Goal: Navigation & Orientation: Find specific page/section

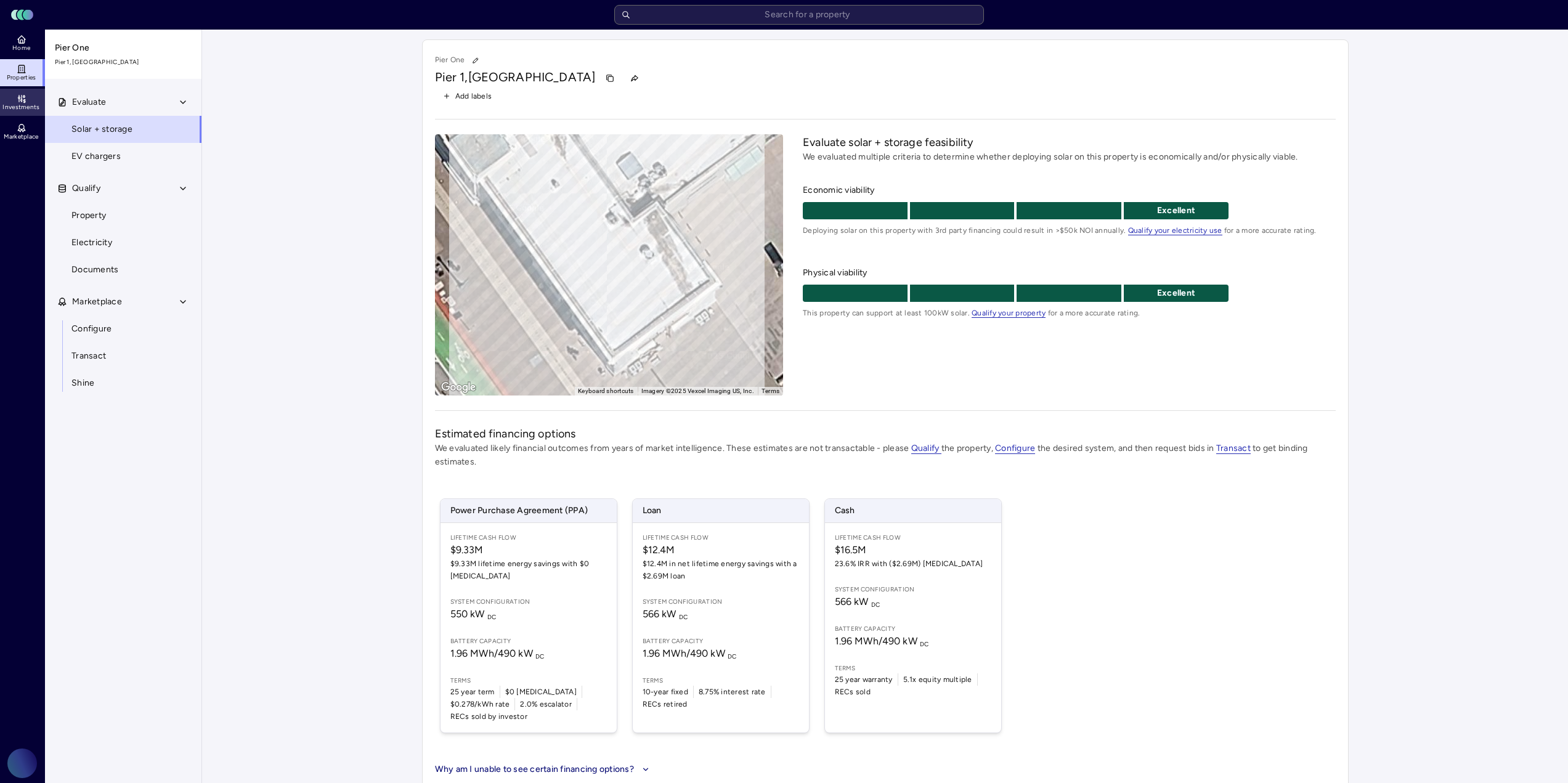
click at [24, 104] on span "Investments" at bounding box center [21, 107] width 37 height 7
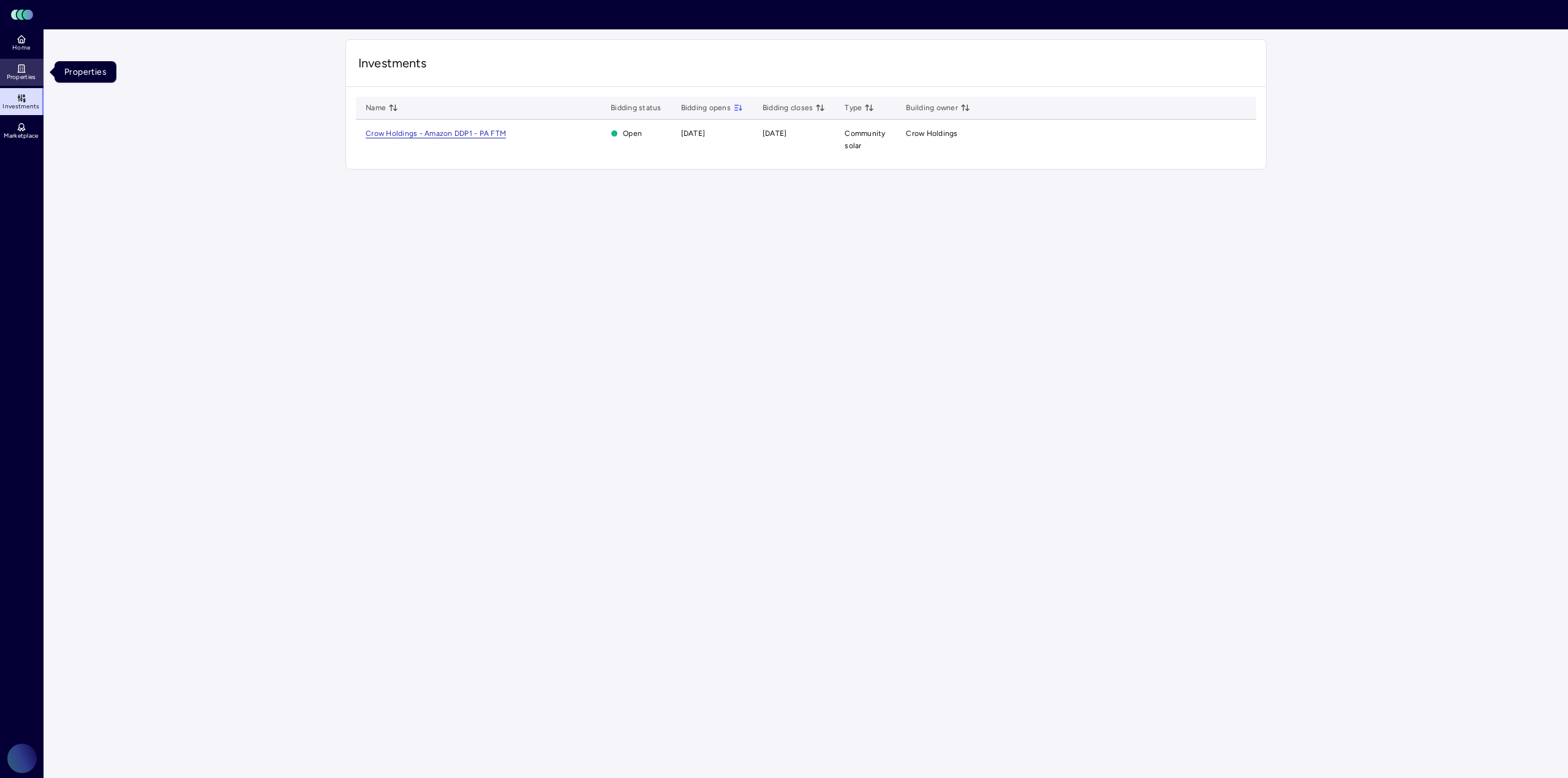
click at [25, 76] on span "Properties" at bounding box center [21, 77] width 29 height 7
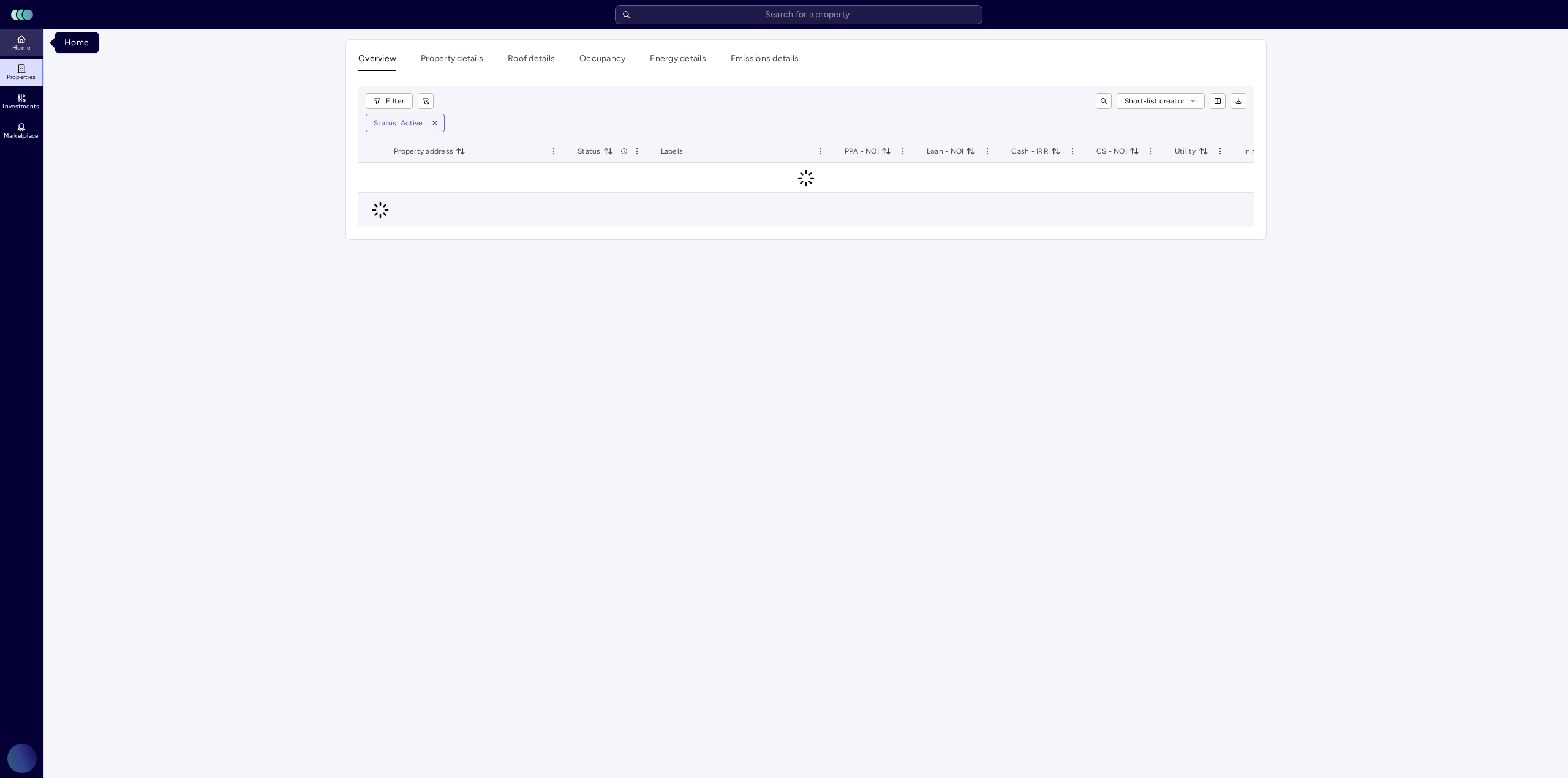
click at [29, 48] on span "Home" at bounding box center [21, 48] width 18 height 7
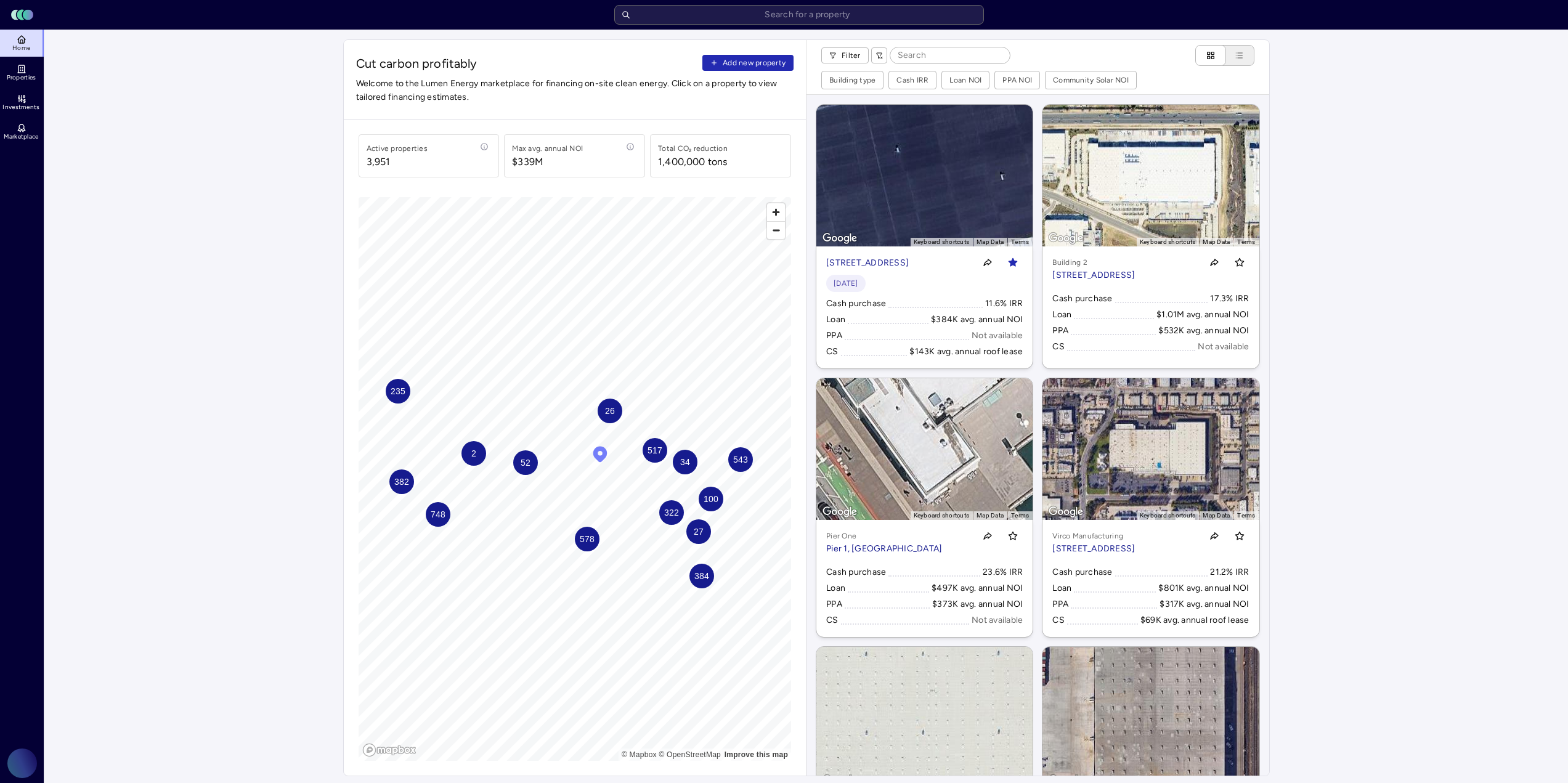
click at [407, 486] on span "382" at bounding box center [401, 482] width 15 height 14
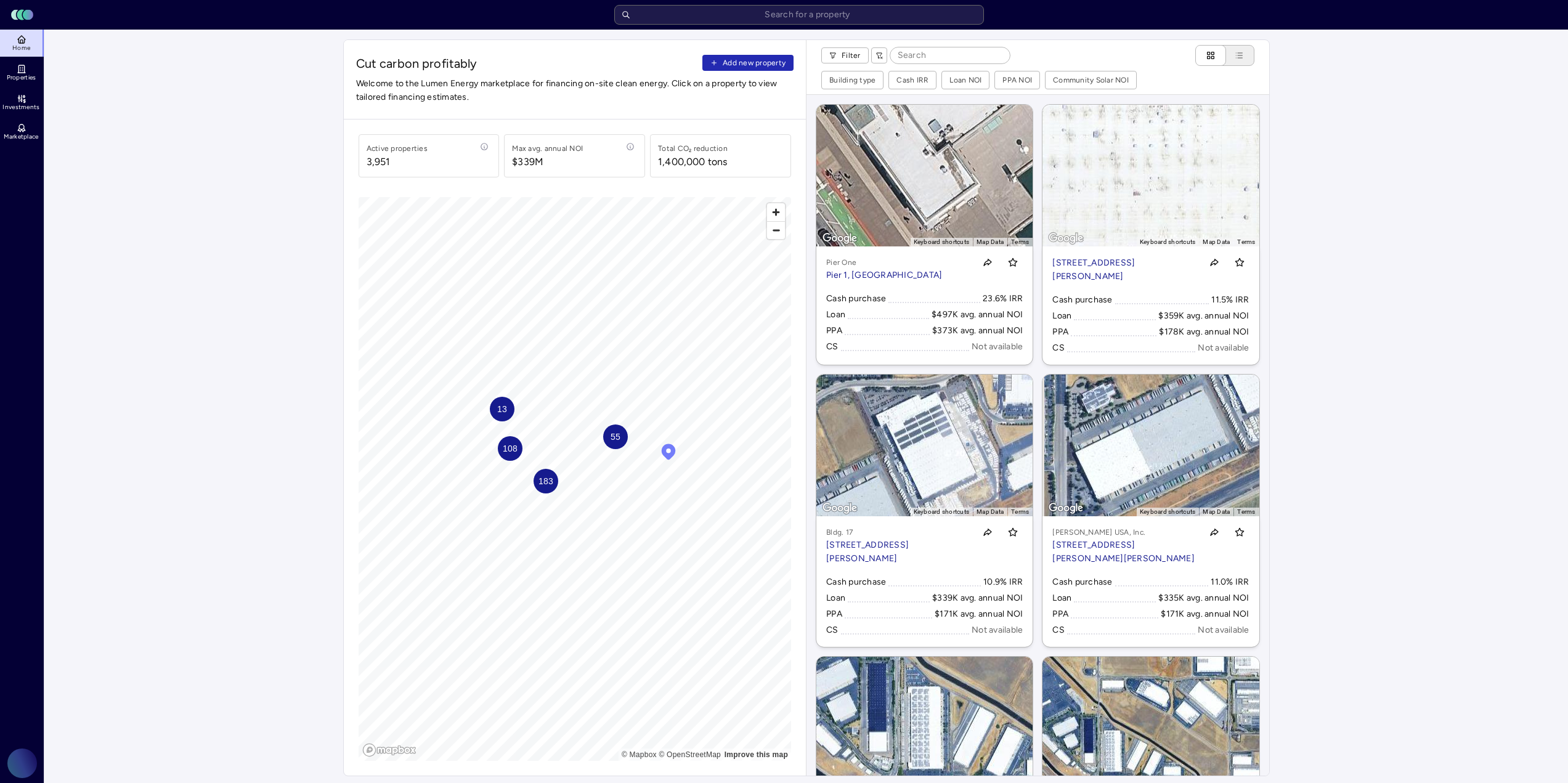
click at [505, 453] on span "108" at bounding box center [509, 448] width 15 height 14
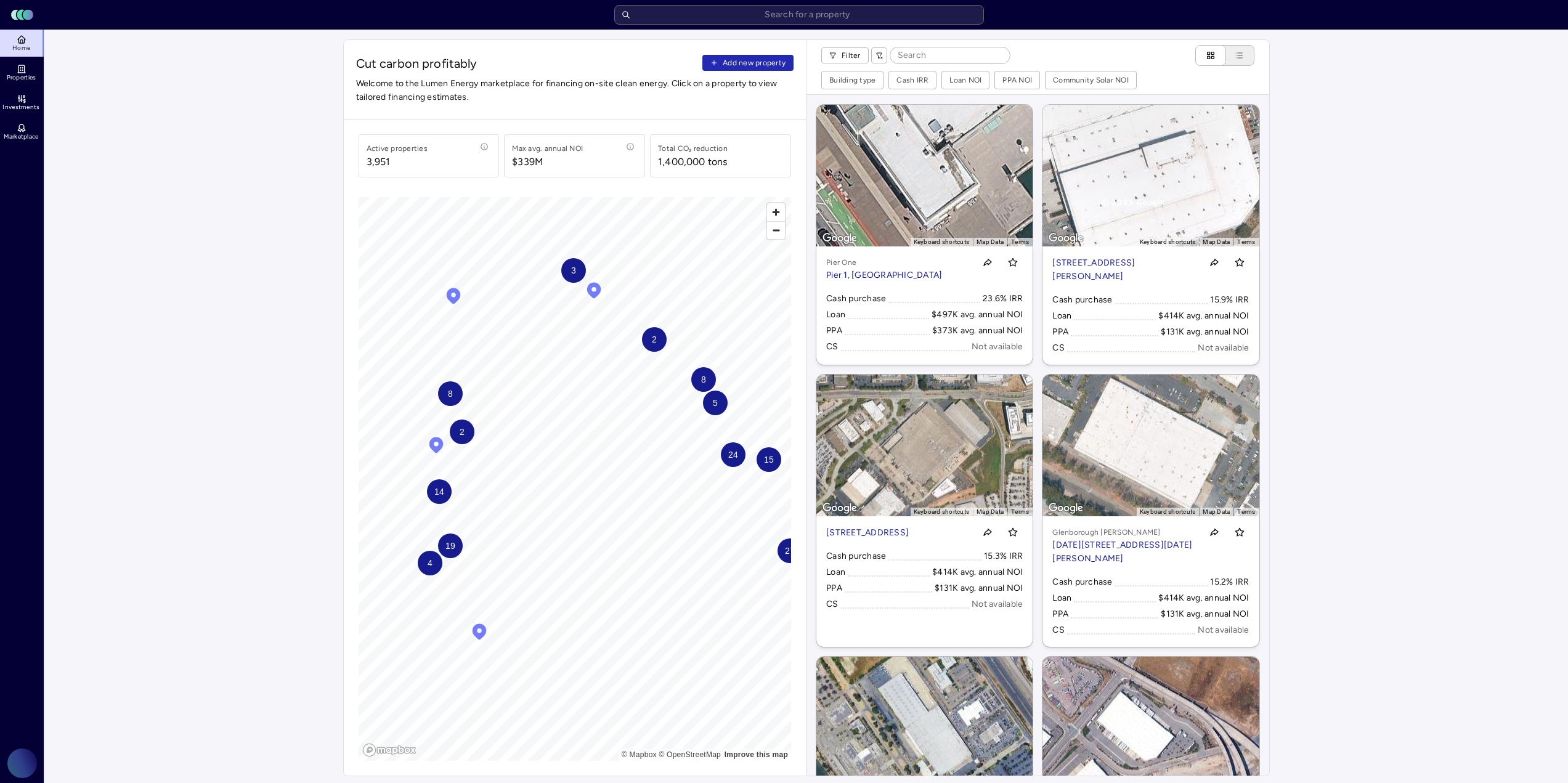
click at [458, 541] on div "19" at bounding box center [450, 546] width 25 height 25
